Goal: Task Accomplishment & Management: Complete application form

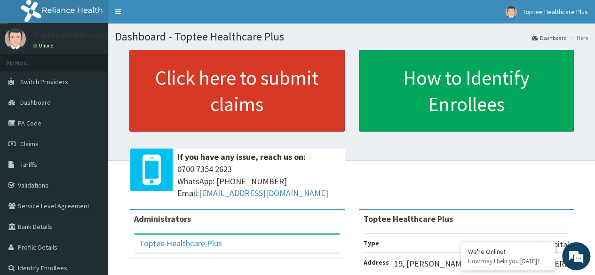
scroll to position [47, 0]
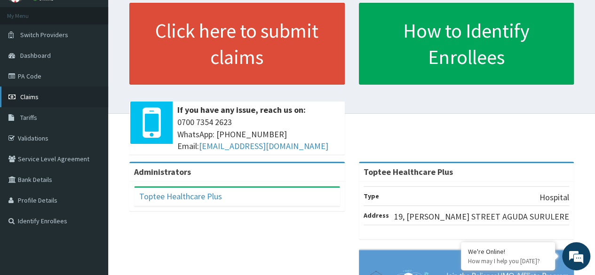
click at [30, 94] on span "Claims" at bounding box center [29, 97] width 18 height 8
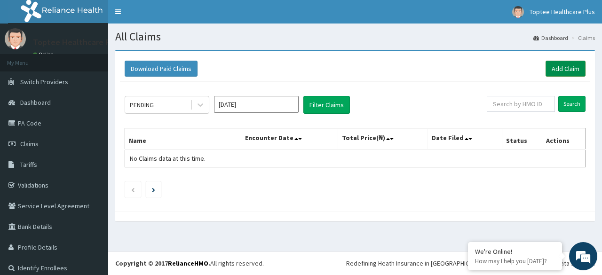
click at [557, 68] on link "Add Claim" at bounding box center [566, 69] width 40 height 16
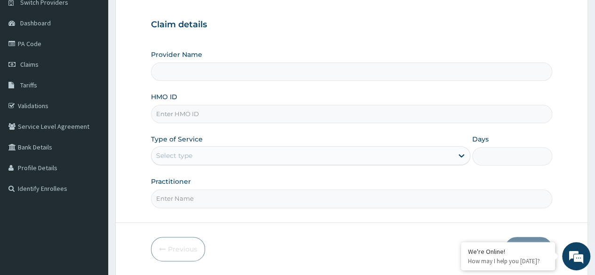
scroll to position [94, 0]
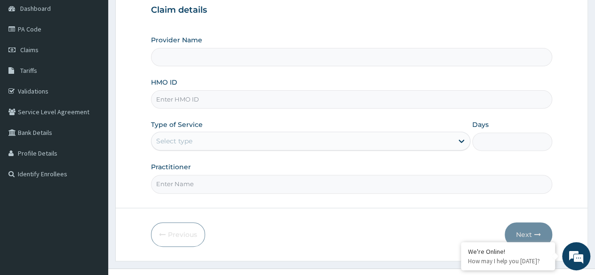
type input "Toptee Healthcare Plus"
click at [204, 95] on input "HMO ID" at bounding box center [351, 99] width 401 height 18
paste input "ALP/10222/A"
type input "ALP/10222/A"
click at [196, 142] on div "Select type" at bounding box center [303, 141] width 302 height 15
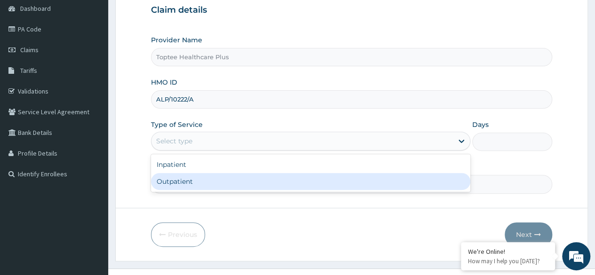
click at [207, 184] on div "Outpatient" at bounding box center [311, 181] width 320 height 17
type input "1"
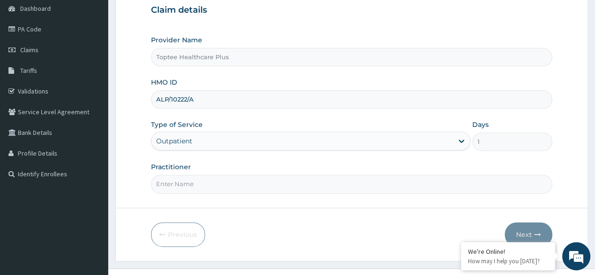
click at [207, 184] on input "Practitioner" at bounding box center [351, 184] width 401 height 18
click at [188, 184] on input "Practitioner" at bounding box center [351, 184] width 401 height 18
click at [179, 184] on input "Practitioner" at bounding box center [351, 184] width 401 height 18
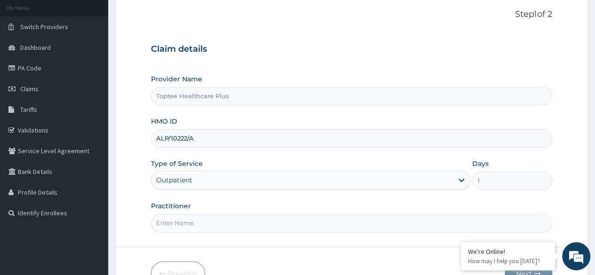
scroll to position [109, 0]
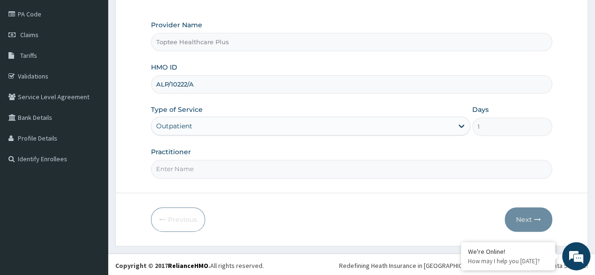
click at [190, 166] on input "Practitioner" at bounding box center [351, 169] width 401 height 18
click at [166, 171] on input "Practitioner" at bounding box center [351, 169] width 401 height 18
click at [196, 169] on input "Practitioner" at bounding box center [351, 169] width 401 height 18
type input "DR. EMMA"
click at [526, 216] on button "Next" at bounding box center [529, 220] width 48 height 24
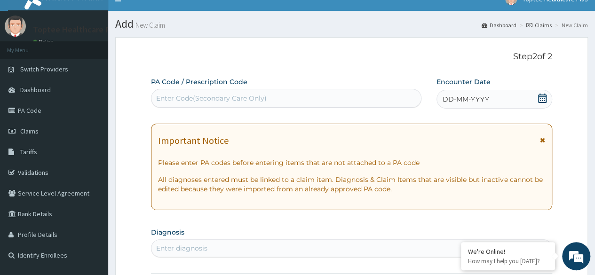
scroll to position [0, 0]
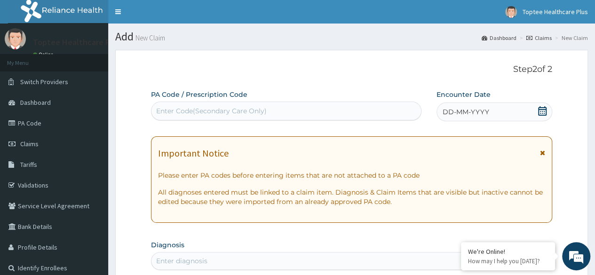
click at [544, 110] on icon at bounding box center [542, 110] width 8 height 9
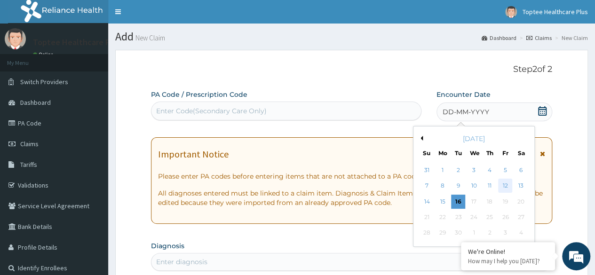
click at [506, 183] on div "12" at bounding box center [505, 186] width 14 height 14
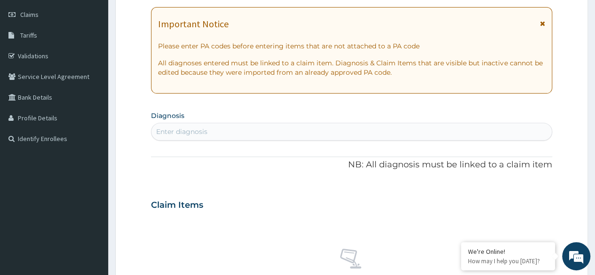
scroll to position [141, 0]
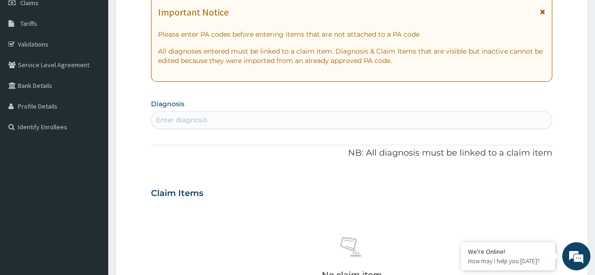
click at [241, 125] on div "Enter diagnosis" at bounding box center [352, 119] width 401 height 15
type input "H"
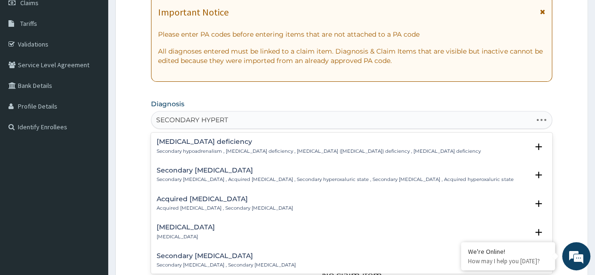
type input "SECONDARY HYPERTEN"
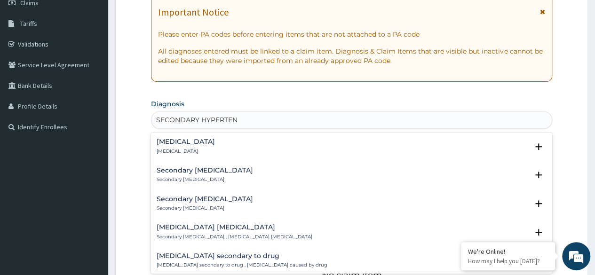
click at [215, 143] on h4 "Secondary hypertension" at bounding box center [186, 141] width 58 height 7
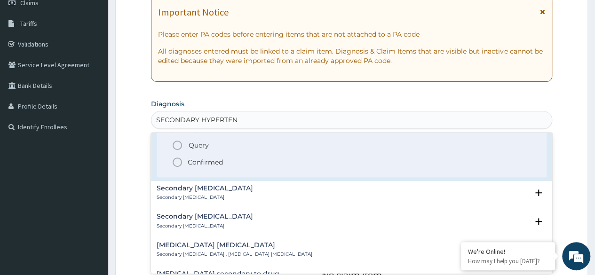
scroll to position [47, 0]
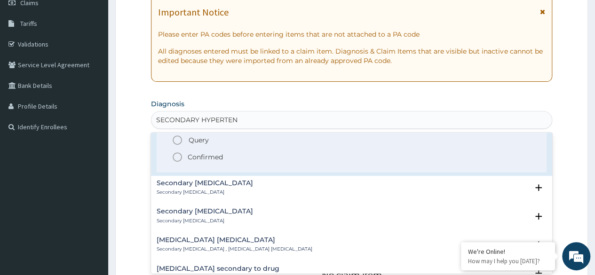
click at [178, 157] on icon "status option filled" at bounding box center [177, 157] width 11 height 11
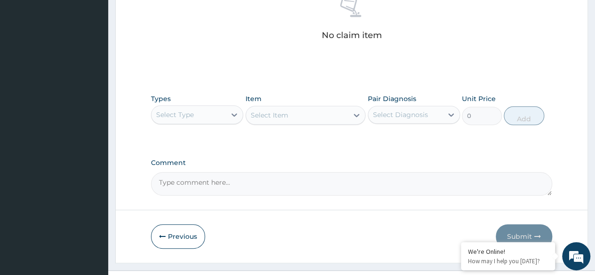
scroll to position [401, 0]
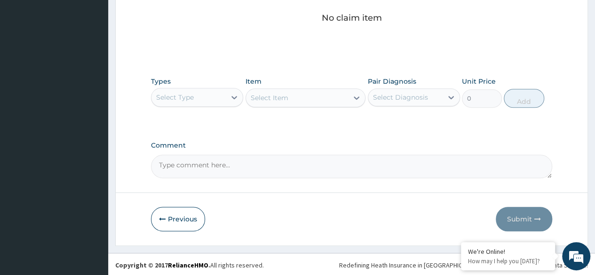
click at [225, 95] on div "Select Type" at bounding box center [189, 97] width 74 height 15
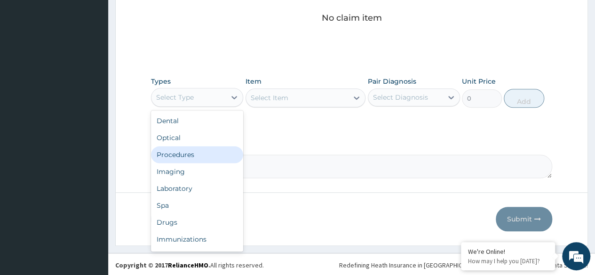
click at [194, 153] on div "Procedures" at bounding box center [197, 154] width 92 height 17
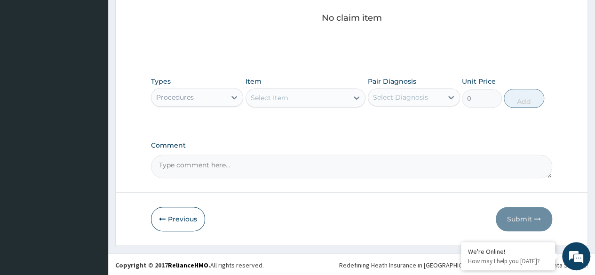
click at [261, 99] on div "Select Item" at bounding box center [270, 97] width 38 height 9
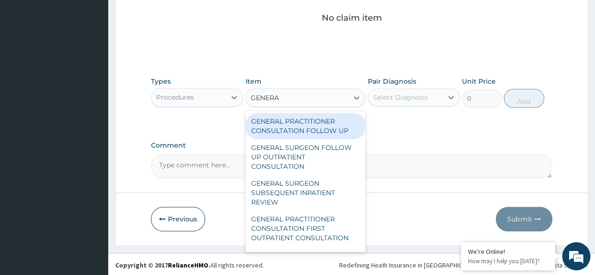
type input "GENERAL"
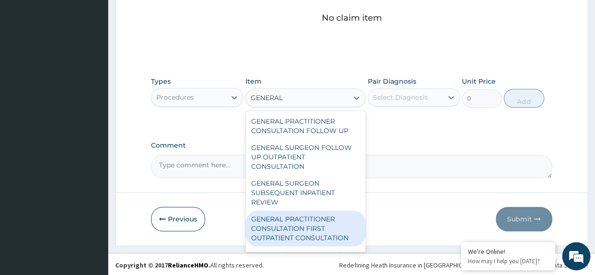
click at [314, 226] on div "GENERAL PRACTITIONER CONSULTATION FIRST OUTPATIENT CONSULTATION" at bounding box center [306, 229] width 120 height 36
type input "5000"
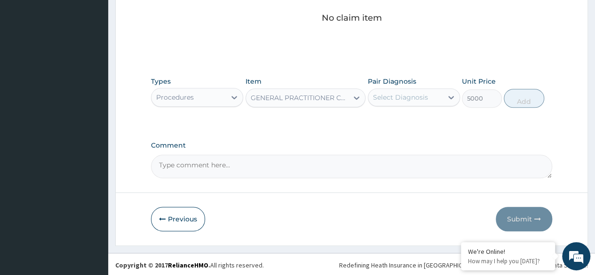
click at [395, 95] on div "Select Diagnosis" at bounding box center [400, 97] width 55 height 9
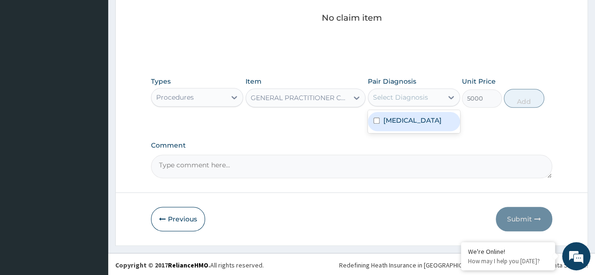
click at [399, 120] on label "Secondary hypertension" at bounding box center [413, 120] width 58 height 9
checkbox input "true"
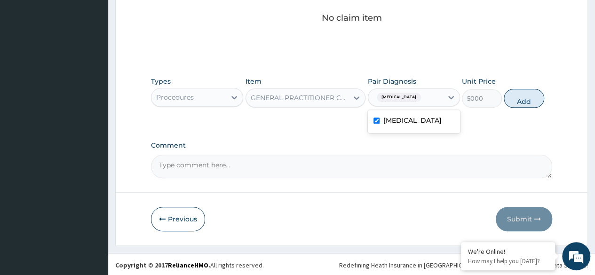
click at [521, 106] on div "Types Procedures Item GENERAL PRACTITIONER CONSULTATION FIRST OUTPATIENT CONSUL…" at bounding box center [351, 92] width 401 height 40
click at [519, 96] on button "Add" at bounding box center [524, 98] width 40 height 19
type input "0"
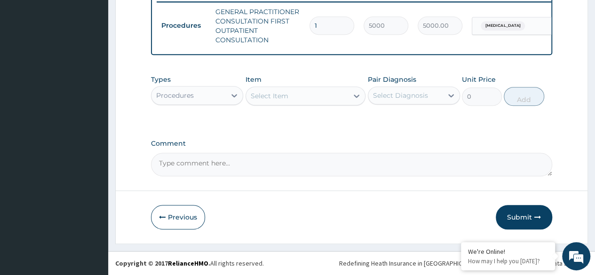
scroll to position [378, 0]
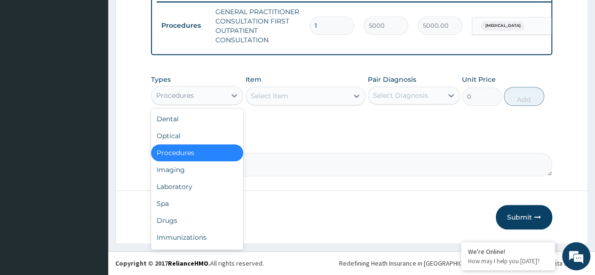
click at [217, 99] on div "Procedures" at bounding box center [189, 95] width 74 height 15
click at [173, 219] on div "Drugs" at bounding box center [197, 220] width 92 height 17
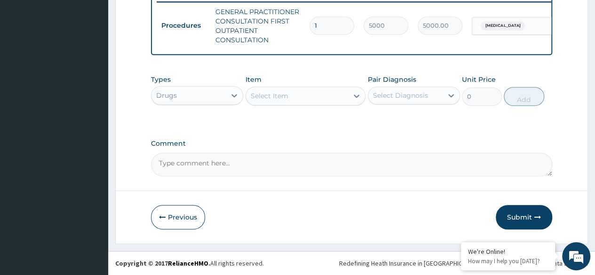
click at [284, 98] on div "Select Item" at bounding box center [270, 95] width 38 height 9
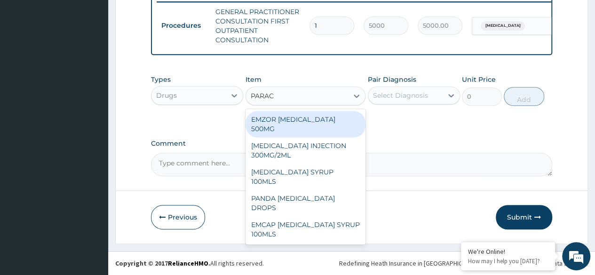
type input "PARACE"
click at [318, 121] on div "EMZOR PARACETAMOL 500MG" at bounding box center [306, 124] width 120 height 26
type input "30"
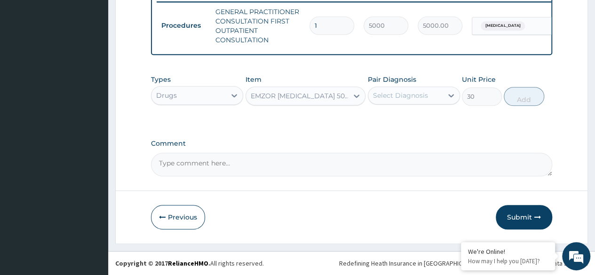
click at [412, 95] on div "Select Diagnosis" at bounding box center [400, 95] width 55 height 9
click at [405, 121] on label "Secondary hypertension" at bounding box center [413, 118] width 58 height 9
checkbox input "true"
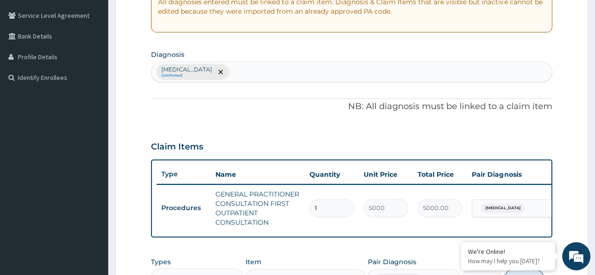
scroll to position [190, 0]
click at [287, 71] on div "Secondary hypertension Confirmed" at bounding box center [352, 73] width 401 height 20
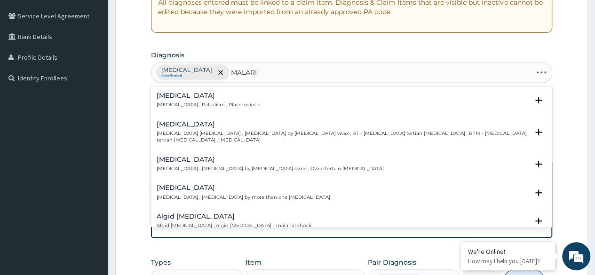
type input "MALARIA"
click at [181, 100] on div "Malaria Malaria , Paludism , Plasmodiosis" at bounding box center [209, 100] width 104 height 16
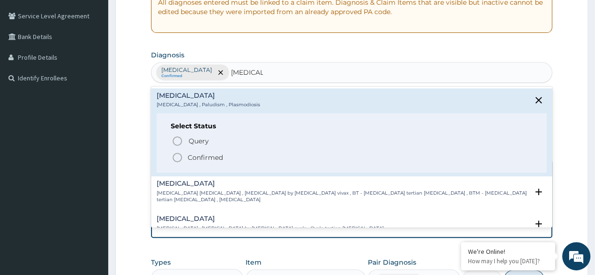
click at [199, 155] on p "Confirmed" at bounding box center [205, 157] width 35 height 9
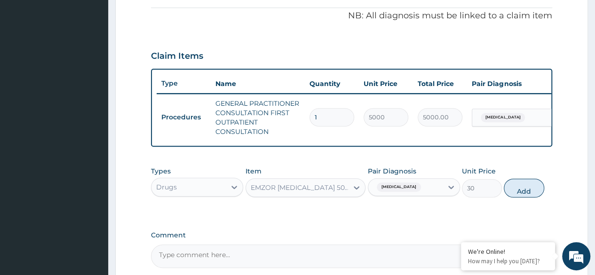
scroll to position [284, 0]
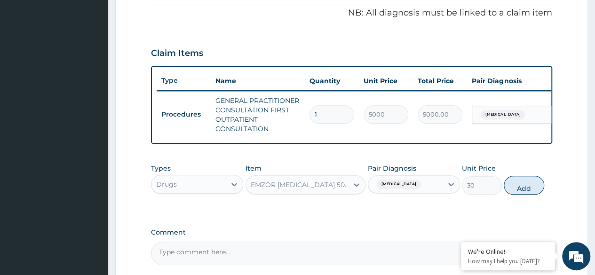
click at [421, 189] on span "Secondary hypertension" at bounding box center [399, 184] width 44 height 9
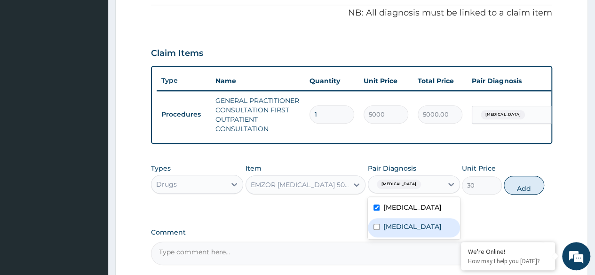
click at [411, 238] on div "Malaria" at bounding box center [414, 227] width 92 height 19
checkbox input "true"
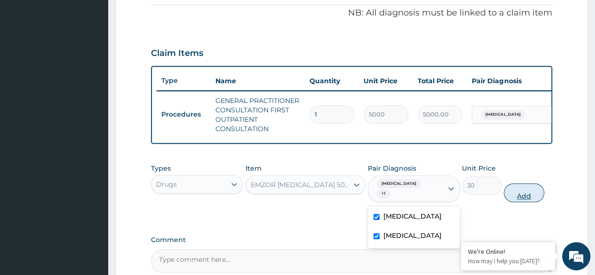
click at [520, 201] on button "Add" at bounding box center [524, 193] width 40 height 19
type input "0"
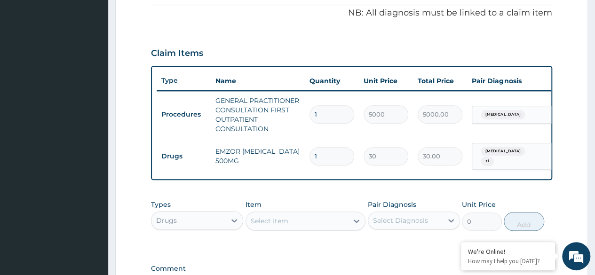
type input "18"
type input "540.00"
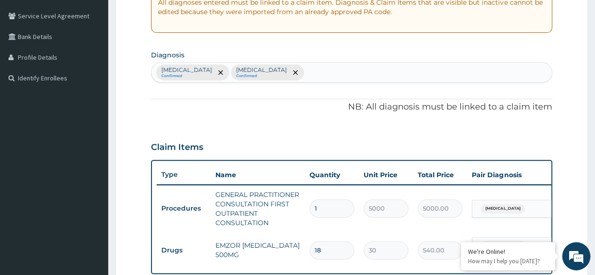
type input "18"
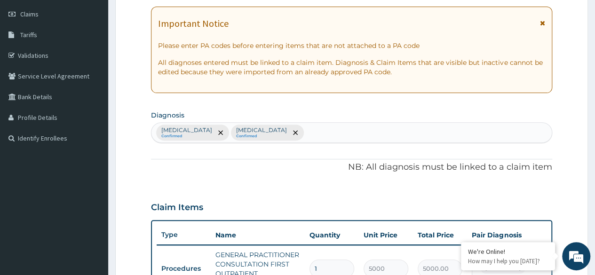
scroll to position [96, 0]
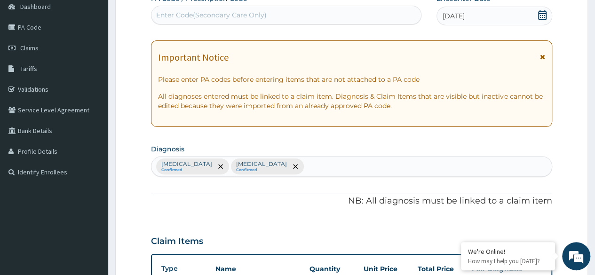
click at [236, 16] on div "Enter Code(Secondary Care Only)" at bounding box center [211, 14] width 111 height 9
paste input "PA/1EBF62"
type input "PA/1EBF62"
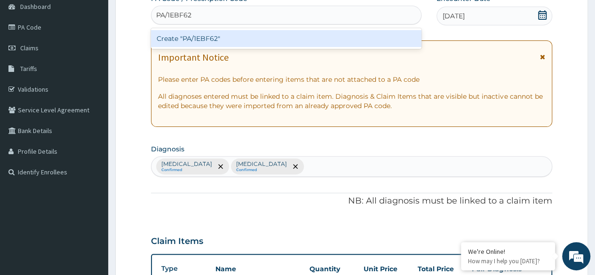
click at [228, 38] on div "Create "PA/1EBF62"" at bounding box center [286, 38] width 270 height 17
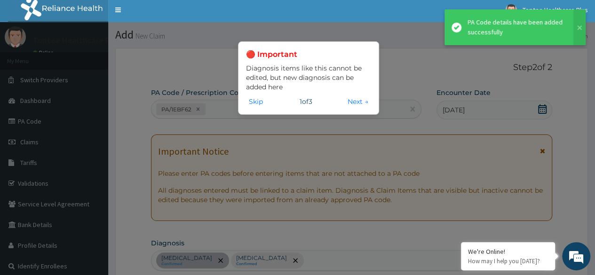
scroll to position [336, 0]
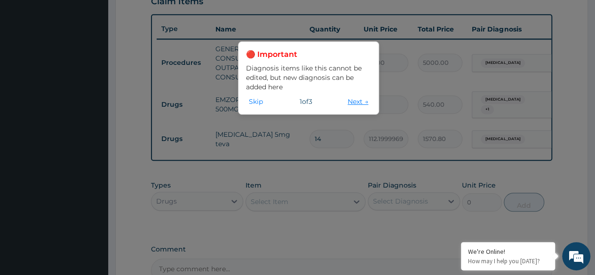
click at [350, 99] on button "Next →" at bounding box center [358, 101] width 26 height 10
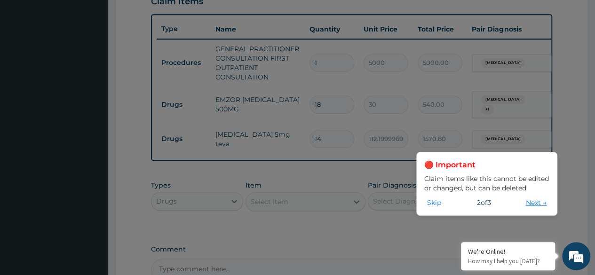
click at [535, 206] on button "Next →" at bounding box center [536, 203] width 26 height 10
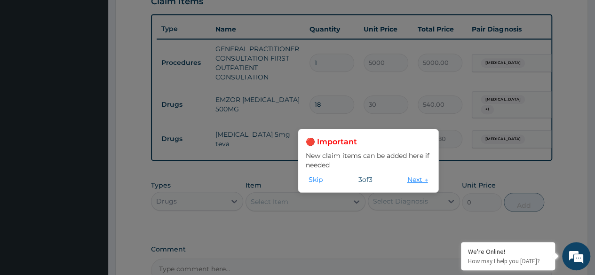
click at [421, 182] on button "Next →" at bounding box center [418, 180] width 26 height 10
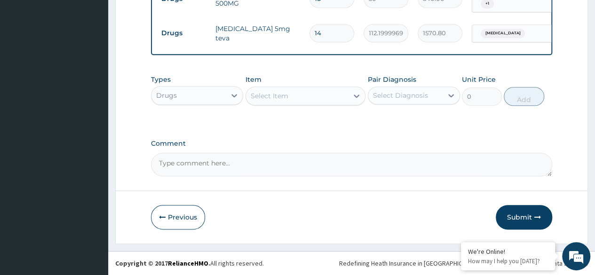
scroll to position [448, 0]
click at [517, 217] on button "Submit" at bounding box center [524, 217] width 56 height 24
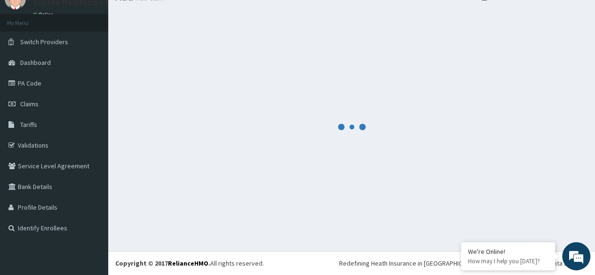
scroll to position [40, 0]
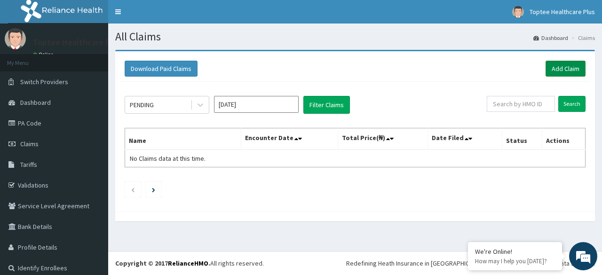
click at [548, 67] on link "Add Claim" at bounding box center [566, 69] width 40 height 16
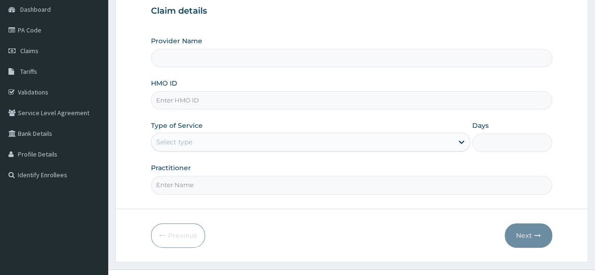
scroll to position [94, 0]
click at [225, 104] on input "HMO ID" at bounding box center [351, 99] width 401 height 18
type input "Toptee Healthcare Plus"
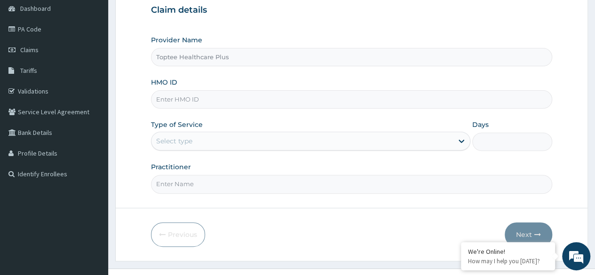
paste input "KAT/10008/A"
type input "KAT/10008/A"
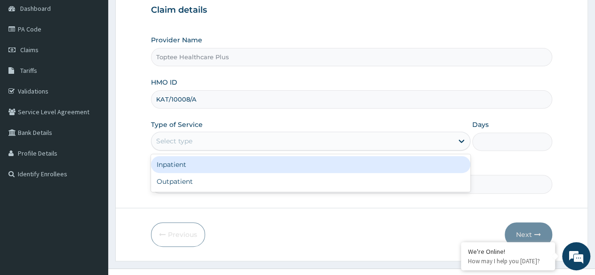
click at [199, 140] on div "Select type" at bounding box center [303, 141] width 302 height 15
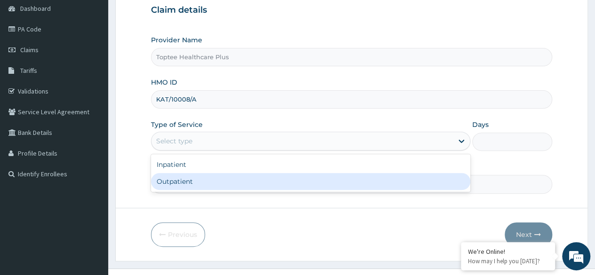
click at [186, 184] on div "Outpatient" at bounding box center [311, 181] width 320 height 17
type input "1"
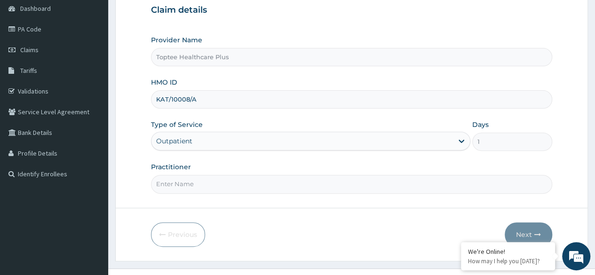
click at [186, 184] on input "Practitioner" at bounding box center [351, 184] width 401 height 18
type input "DR. EMMA"
click at [526, 230] on button "Next" at bounding box center [529, 235] width 48 height 24
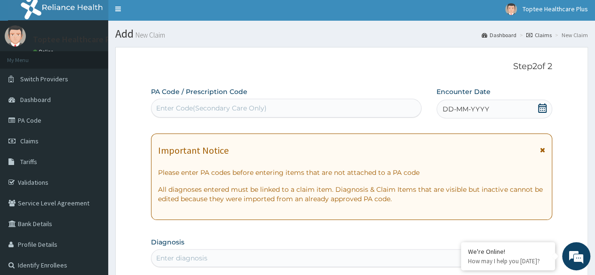
scroll to position [0, 0]
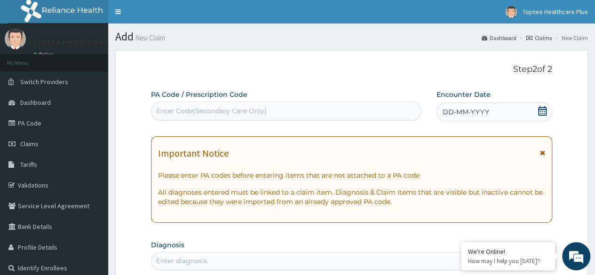
click at [297, 111] on div "Enter Code(Secondary Care Only)" at bounding box center [286, 111] width 269 height 15
paste input "PA/11674A"
type input "PA/11674A"
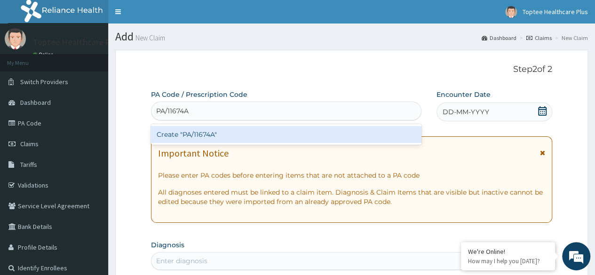
click at [267, 132] on div "Create "PA/11674A"" at bounding box center [286, 134] width 270 height 17
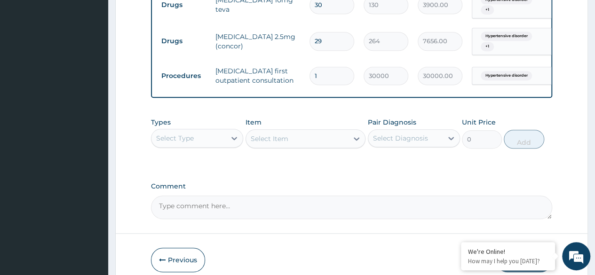
scroll to position [437, 0]
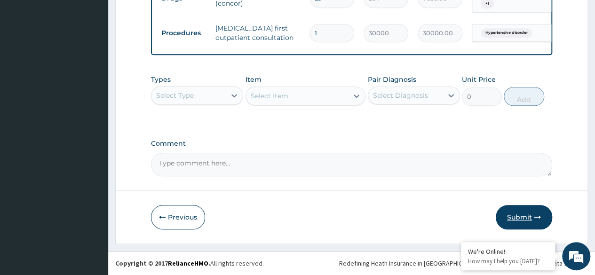
click at [515, 215] on button "Submit" at bounding box center [524, 217] width 56 height 24
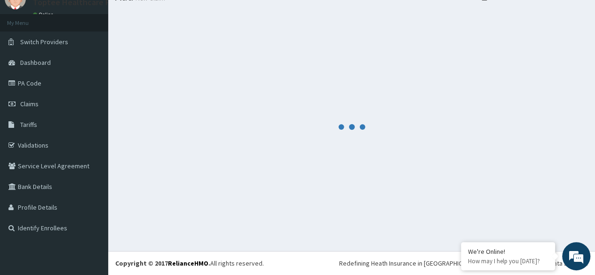
scroll to position [40, 0]
